Goal: Task Accomplishment & Management: Use online tool/utility

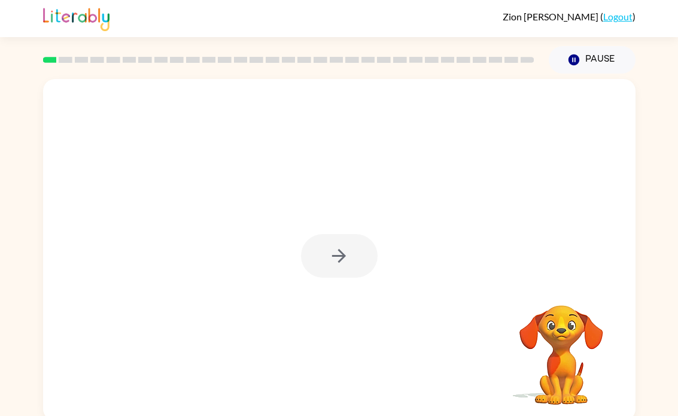
click at [355, 253] on div at bounding box center [339, 256] width 77 height 44
click at [354, 250] on div at bounding box center [339, 256] width 77 height 44
click at [348, 257] on div at bounding box center [339, 256] width 77 height 44
click at [343, 246] on div at bounding box center [339, 256] width 77 height 44
click at [345, 238] on div at bounding box center [339, 256] width 77 height 44
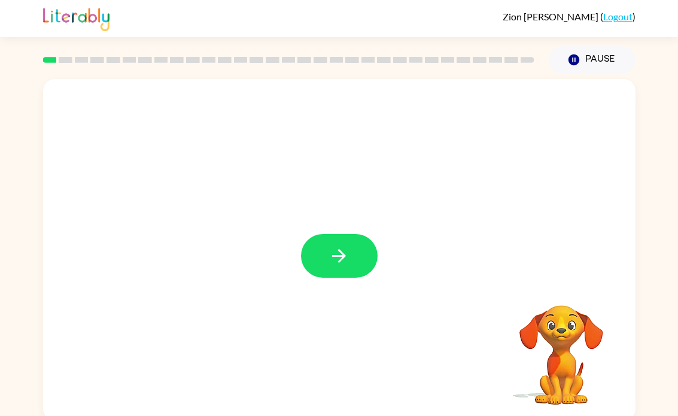
click at [360, 246] on button "button" at bounding box center [339, 256] width 77 height 44
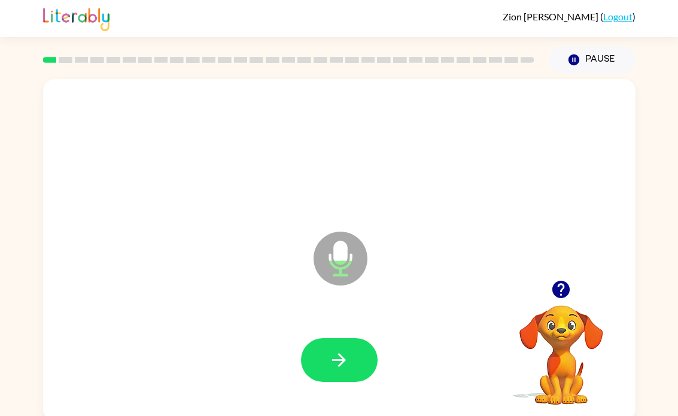
click at [351, 371] on button "button" at bounding box center [339, 360] width 77 height 44
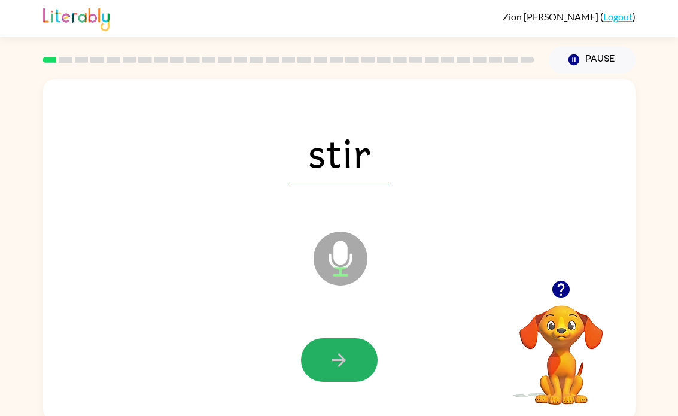
click at [349, 380] on button "button" at bounding box center [339, 360] width 77 height 44
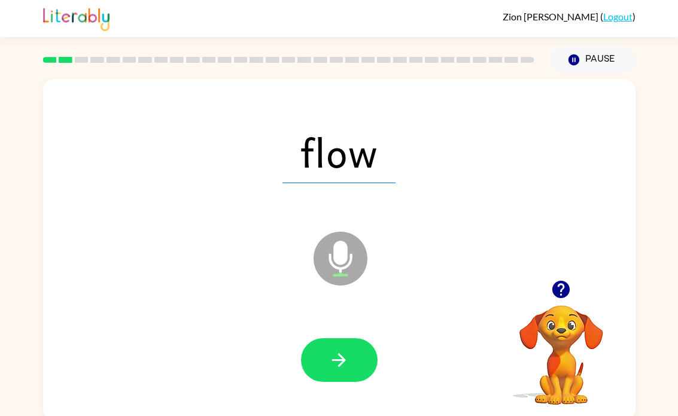
click at [352, 342] on button "button" at bounding box center [339, 360] width 77 height 44
click at [349, 367] on icon "button" at bounding box center [338, 359] width 21 height 21
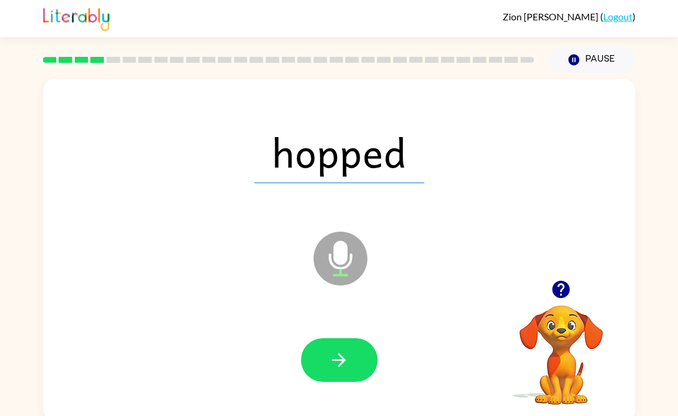
click at [352, 360] on button "button" at bounding box center [339, 360] width 77 height 44
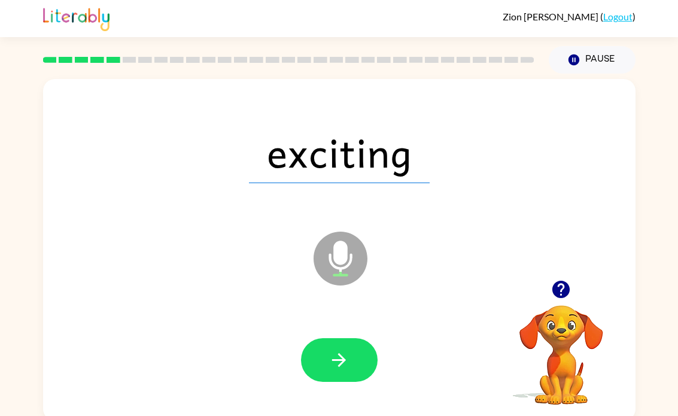
click at [333, 377] on button "button" at bounding box center [339, 360] width 77 height 44
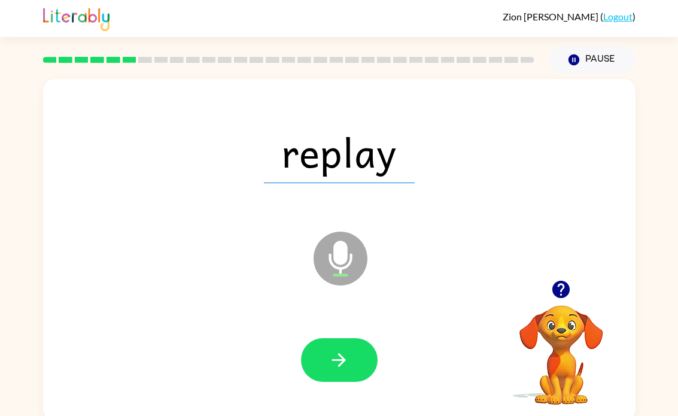
click at [354, 355] on button "button" at bounding box center [339, 360] width 77 height 44
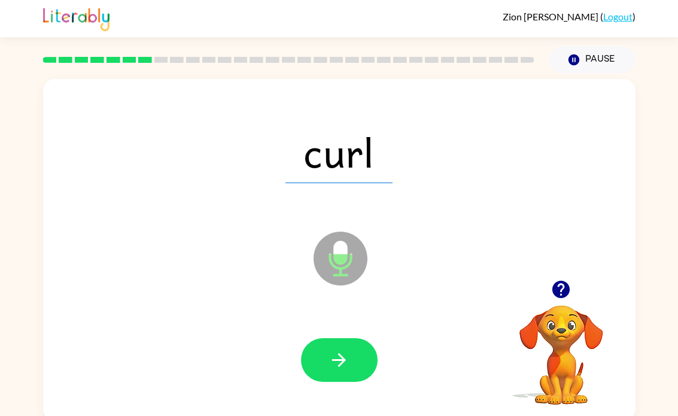
click at [346, 363] on icon "button" at bounding box center [338, 359] width 21 height 21
click at [339, 363] on icon "button" at bounding box center [338, 359] width 21 height 21
click at [333, 364] on icon "button" at bounding box center [338, 359] width 21 height 21
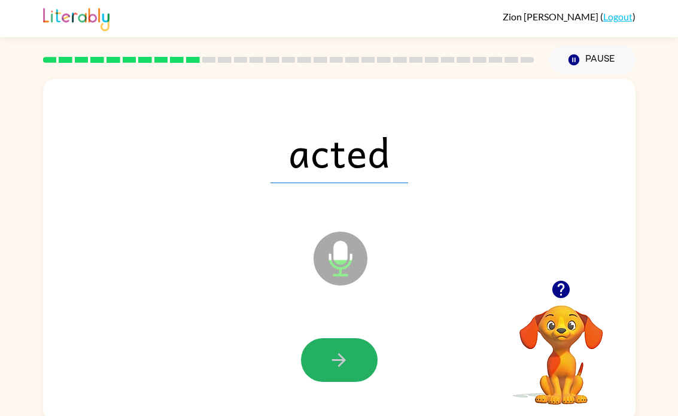
click at [345, 367] on icon "button" at bounding box center [338, 359] width 21 height 21
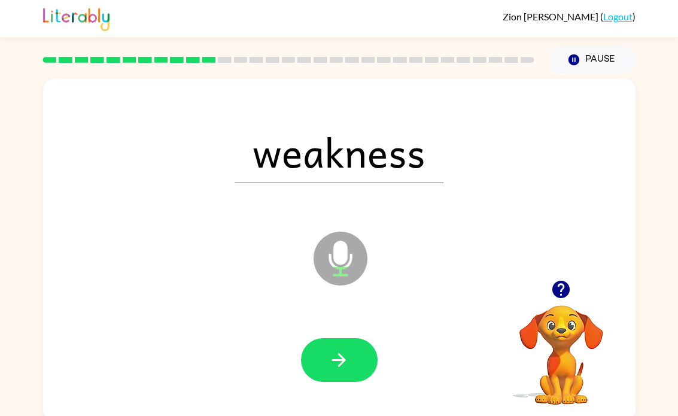
click at [360, 374] on button "button" at bounding box center [339, 360] width 77 height 44
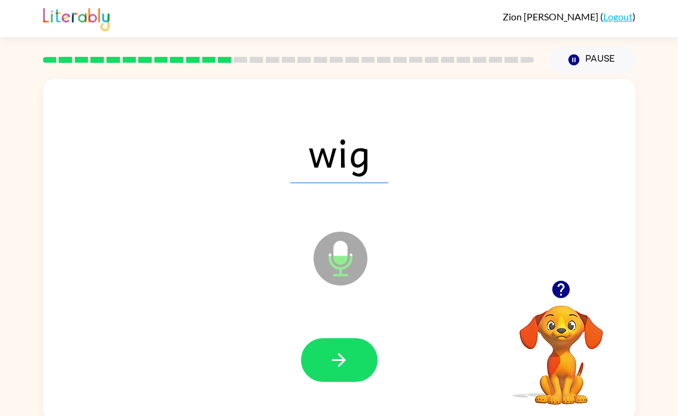
click at [312, 340] on button "button" at bounding box center [339, 360] width 77 height 44
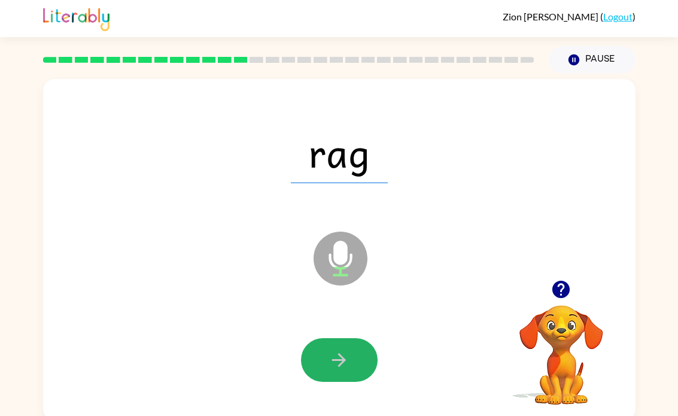
click at [328, 360] on button "button" at bounding box center [339, 360] width 77 height 44
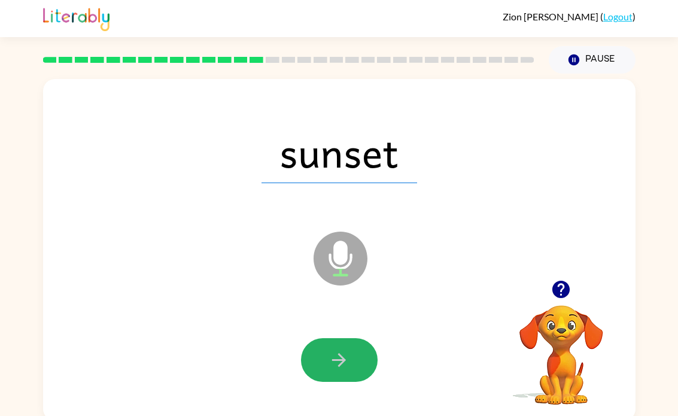
click at [343, 352] on icon "button" at bounding box center [338, 359] width 21 height 21
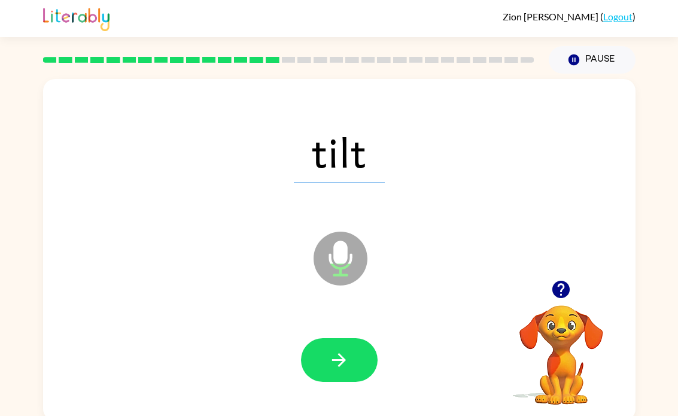
click at [352, 355] on button "button" at bounding box center [339, 360] width 77 height 44
click at [350, 252] on icon at bounding box center [340, 259] width 54 height 54
click at [366, 379] on button "button" at bounding box center [339, 360] width 77 height 44
click at [346, 346] on button "button" at bounding box center [339, 360] width 77 height 44
click at [322, 354] on button "button" at bounding box center [339, 360] width 77 height 44
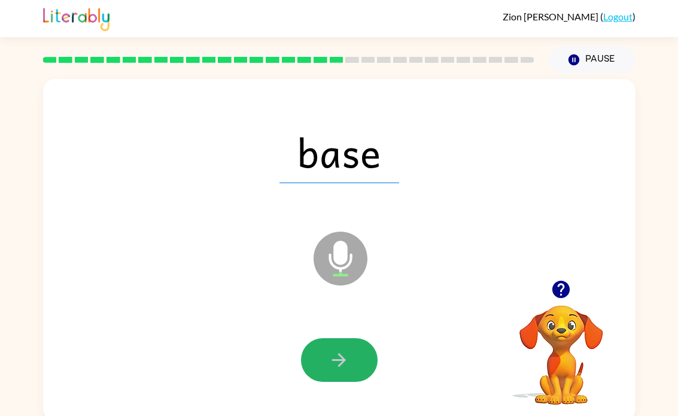
click at [340, 342] on button "button" at bounding box center [339, 360] width 77 height 44
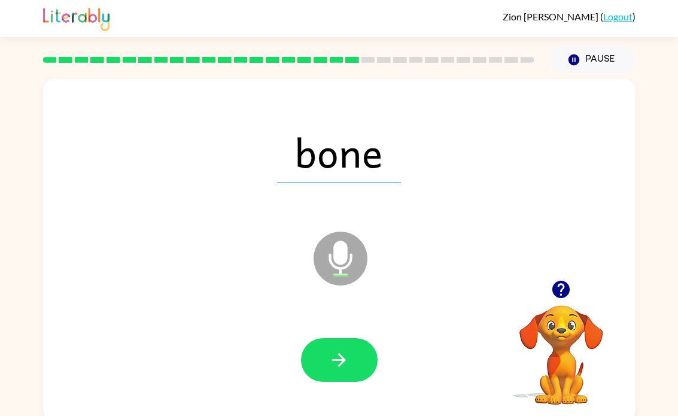
click at [354, 353] on button "button" at bounding box center [339, 360] width 77 height 44
click at [342, 348] on button "button" at bounding box center [339, 360] width 77 height 44
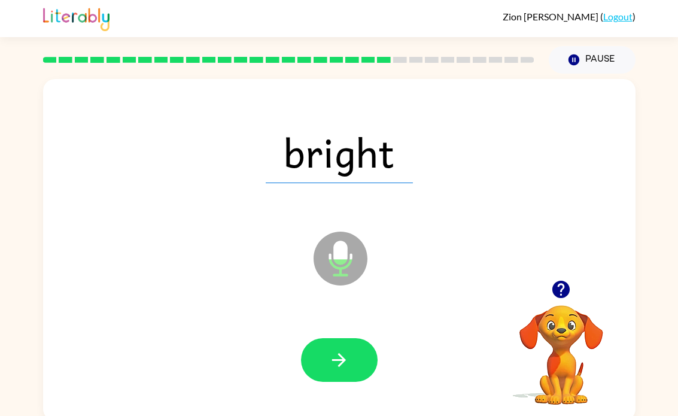
click at [338, 360] on icon "button" at bounding box center [339, 360] width 14 height 14
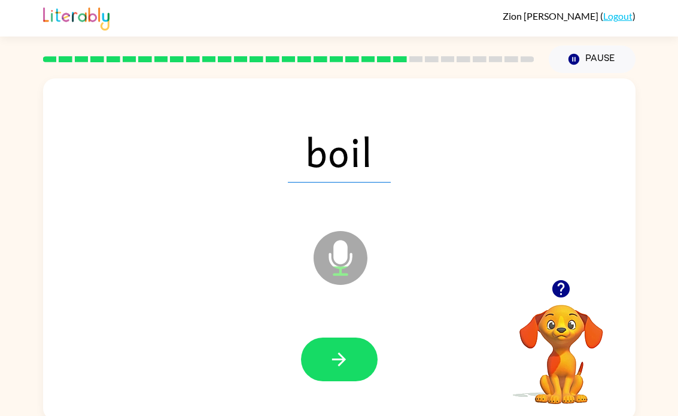
scroll to position [5, 0]
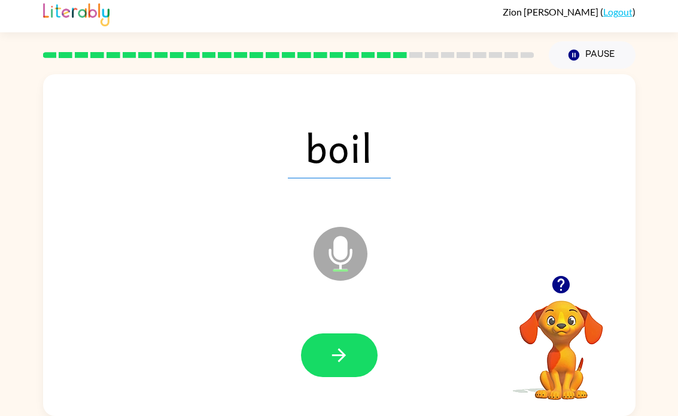
click at [330, 348] on icon "button" at bounding box center [338, 355] width 21 height 21
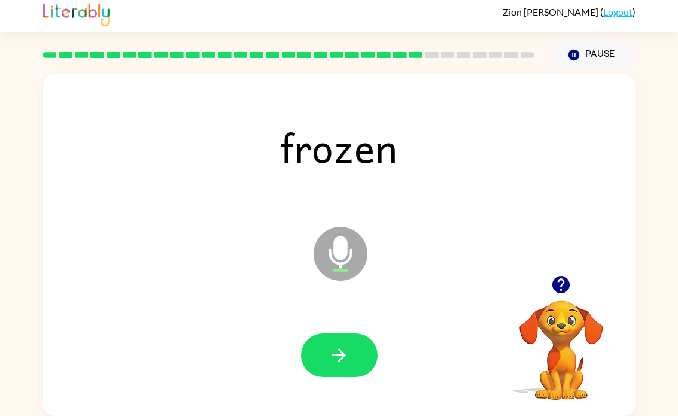
click at [346, 349] on icon "button" at bounding box center [338, 355] width 21 height 21
click at [358, 345] on button "button" at bounding box center [339, 355] width 77 height 44
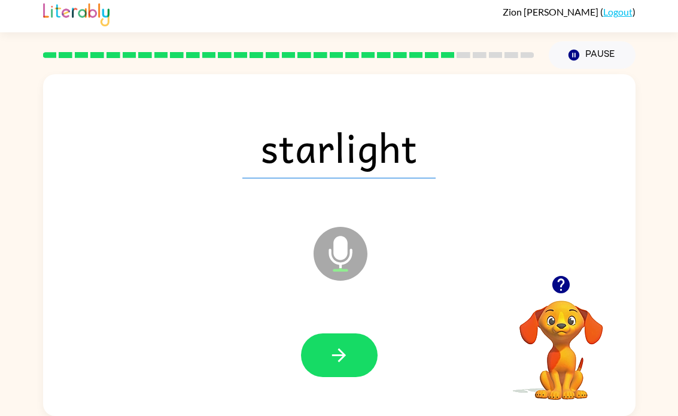
click at [358, 353] on button "button" at bounding box center [339, 355] width 77 height 44
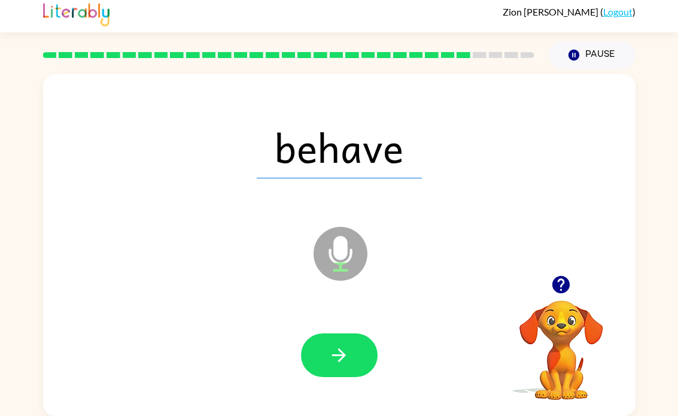
click at [345, 346] on icon "button" at bounding box center [338, 355] width 21 height 21
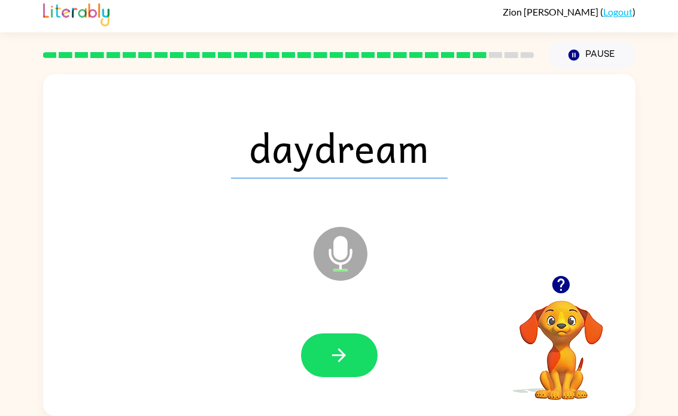
click at [358, 345] on button "button" at bounding box center [339, 355] width 77 height 44
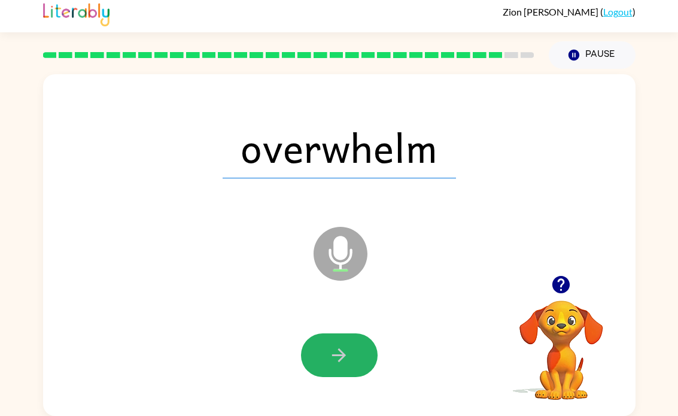
click at [346, 342] on button "button" at bounding box center [339, 355] width 77 height 44
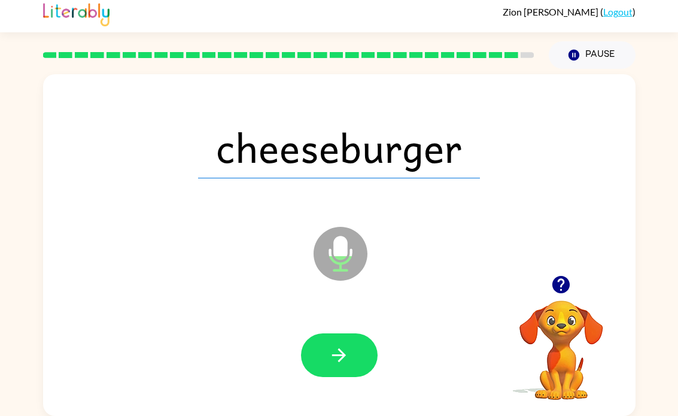
click at [344, 316] on div at bounding box center [339, 355] width 568 height 98
click at [354, 355] on button "button" at bounding box center [339, 355] width 77 height 44
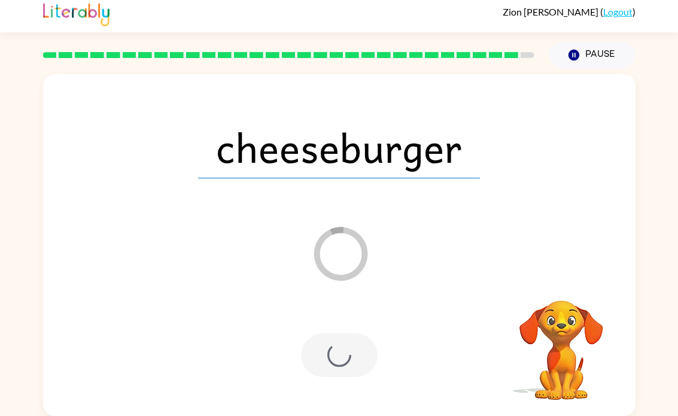
scroll to position [0, 0]
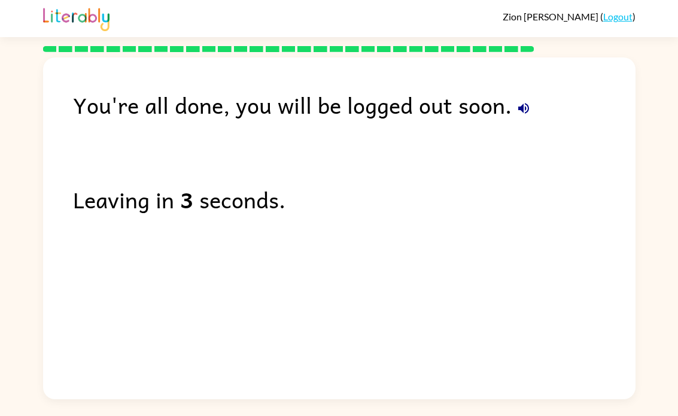
click at [523, 112] on icon "button" at bounding box center [523, 108] width 14 height 14
